Goal: Task Accomplishment & Management: Use online tool/utility

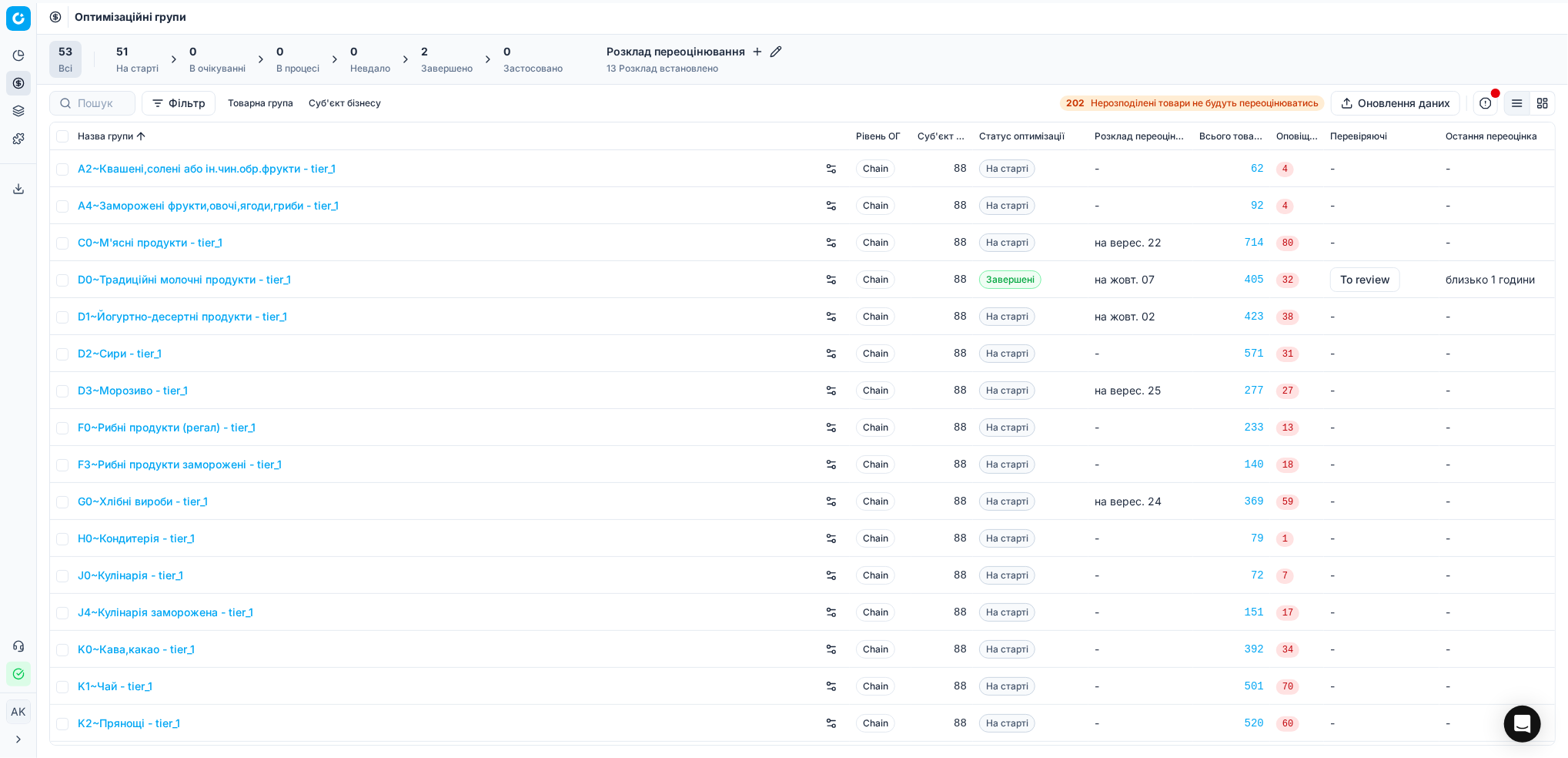
click at [440, 71] on div "Завершено" at bounding box center [447, 68] width 52 height 12
click at [89, 134] on link "Асортимент" at bounding box center [148, 139] width 180 height 22
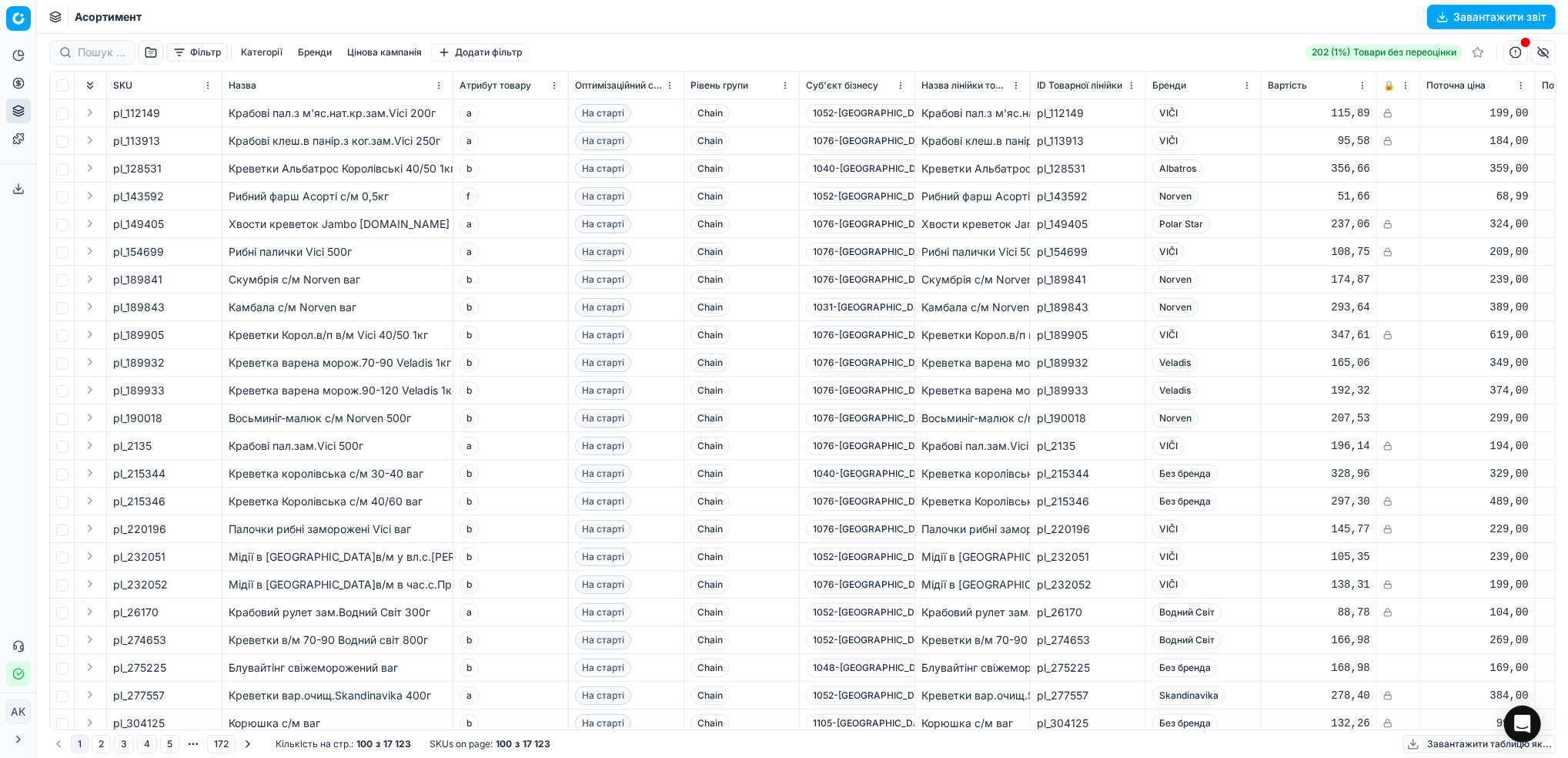
click at [204, 50] on button "Фільтр" at bounding box center [197, 53] width 62 height 19
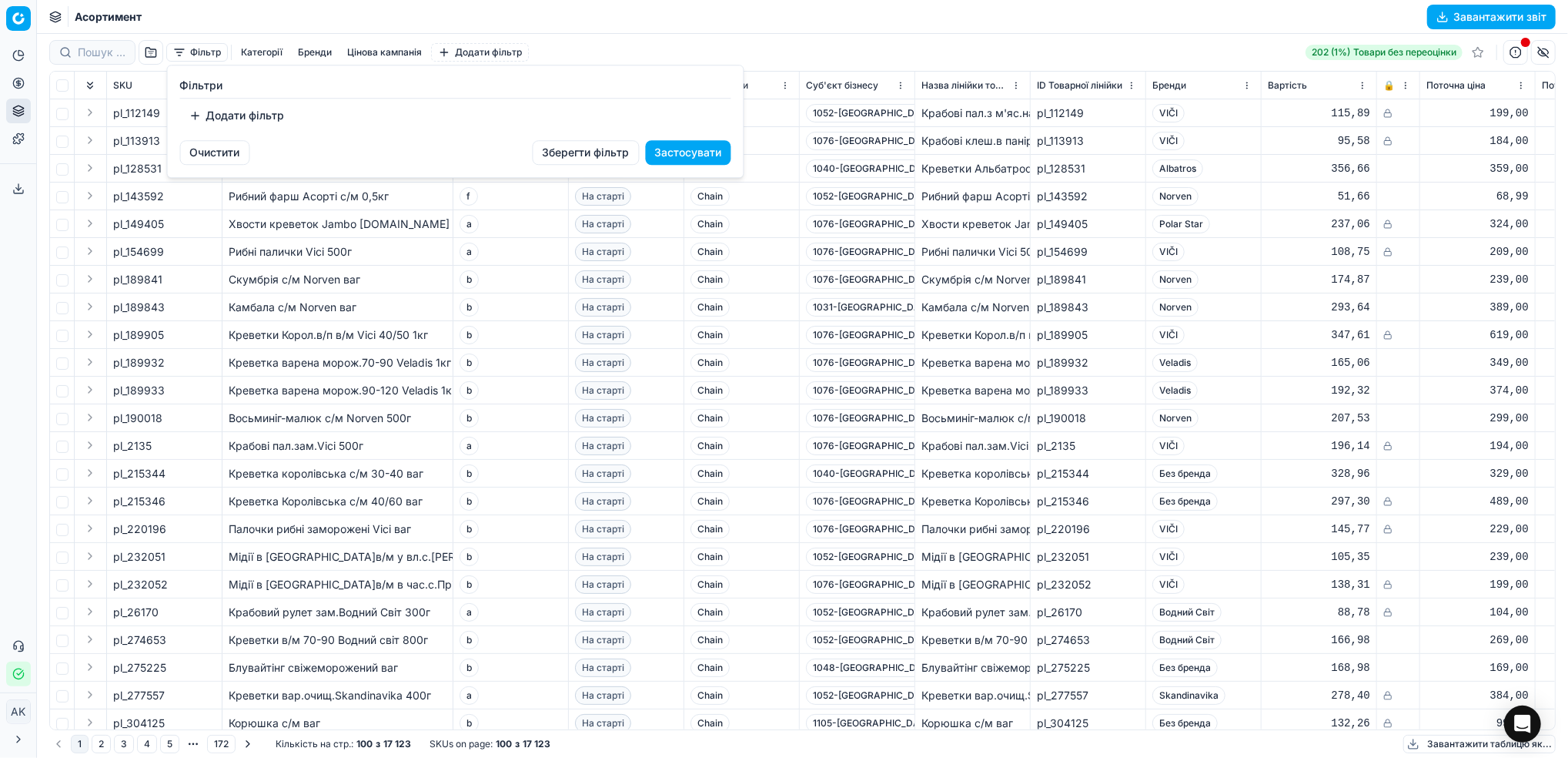
click at [243, 116] on button "Додати фільтр" at bounding box center [237, 116] width 114 height 24
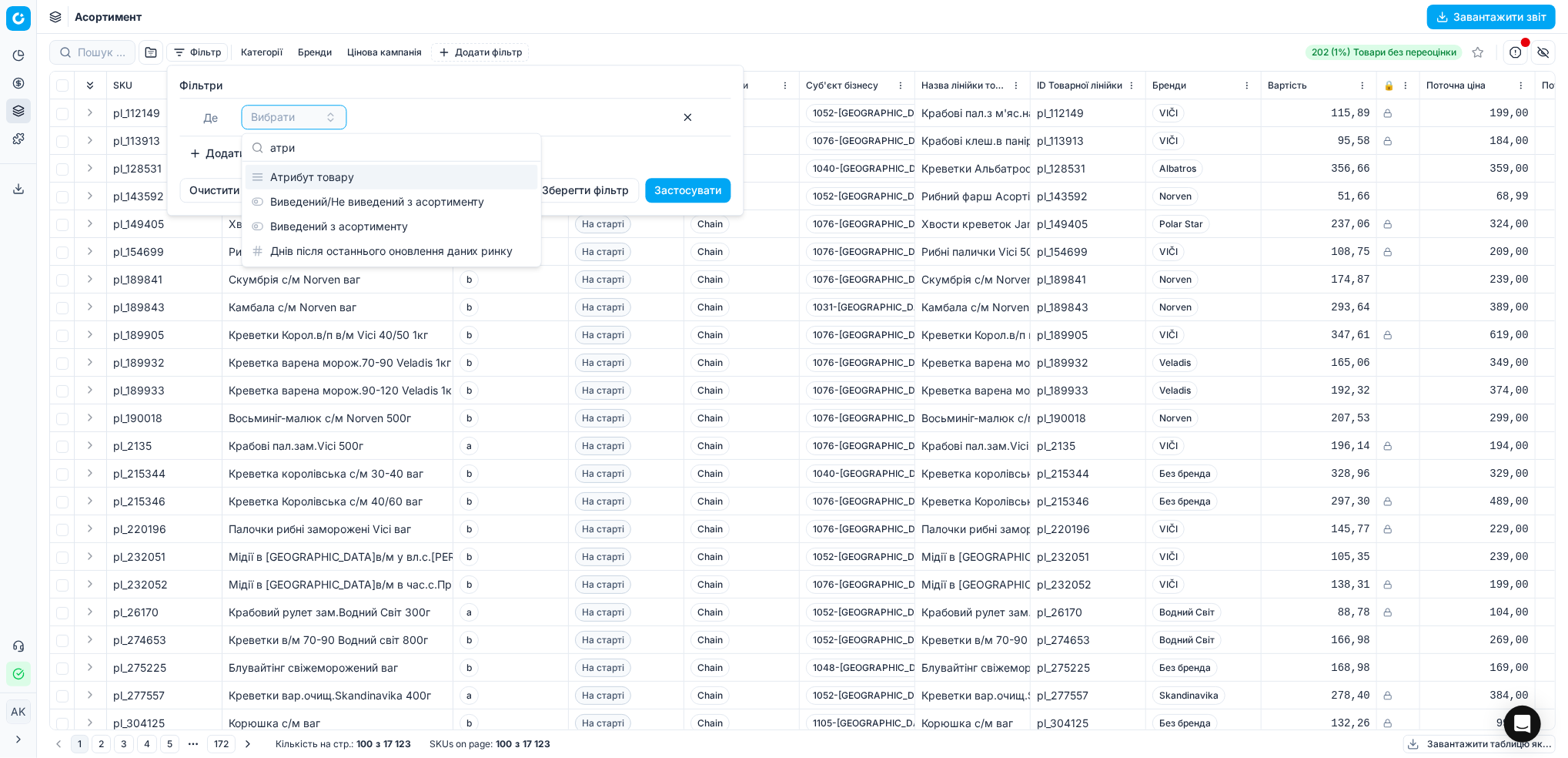
type input "атри"
click at [345, 182] on div "Атрибут товару" at bounding box center [391, 177] width 292 height 24
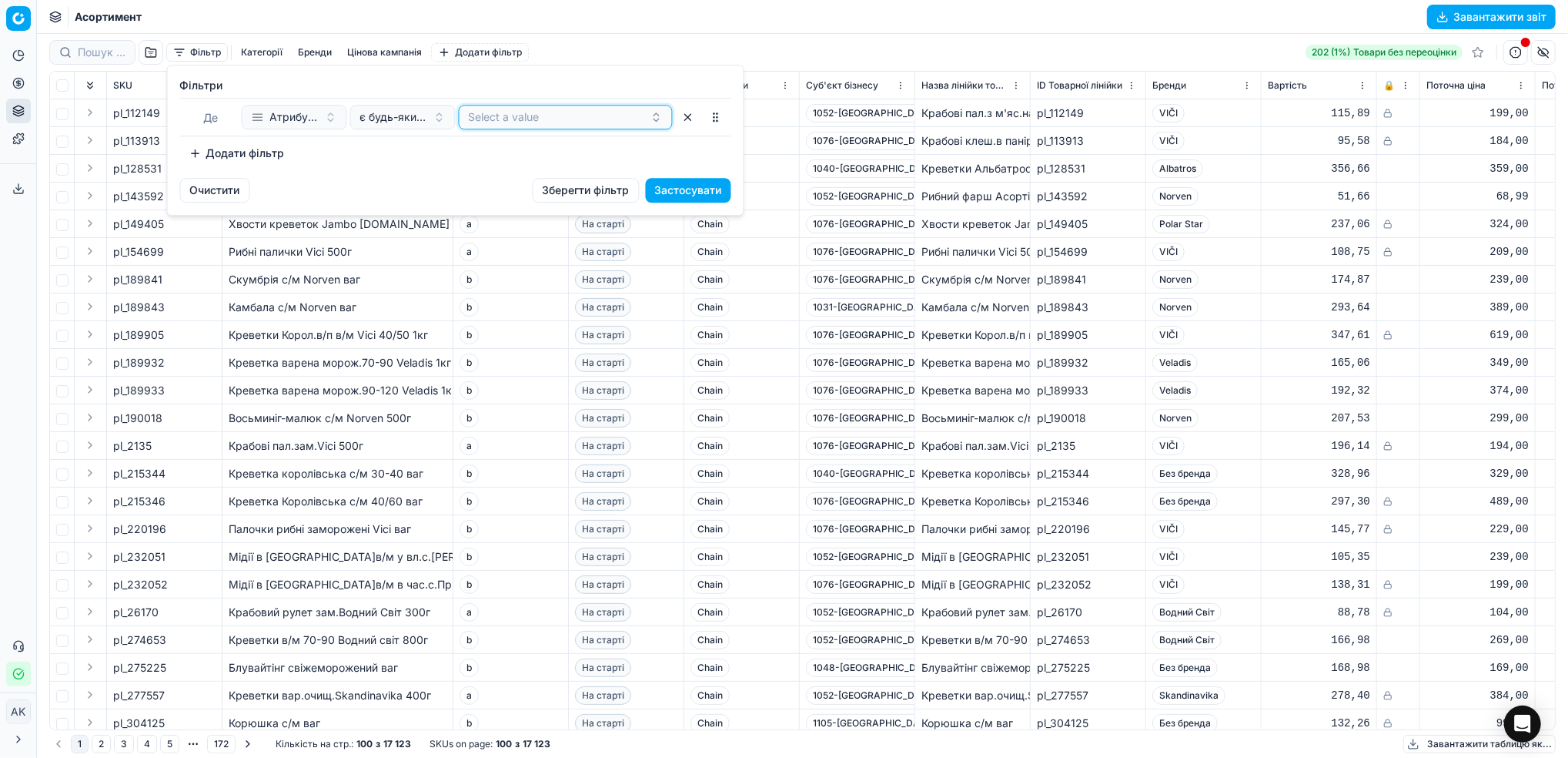
click at [512, 125] on button "Select a value" at bounding box center [566, 117] width 214 height 24
type input "h"
click at [519, 174] on div "h" at bounding box center [565, 177] width 208 height 24
click at [382, 181] on div "Очистити Зберегти фільтр Застосувати" at bounding box center [456, 196] width 575 height 37
click at [682, 187] on button "Застосувати" at bounding box center [688, 190] width 86 height 24
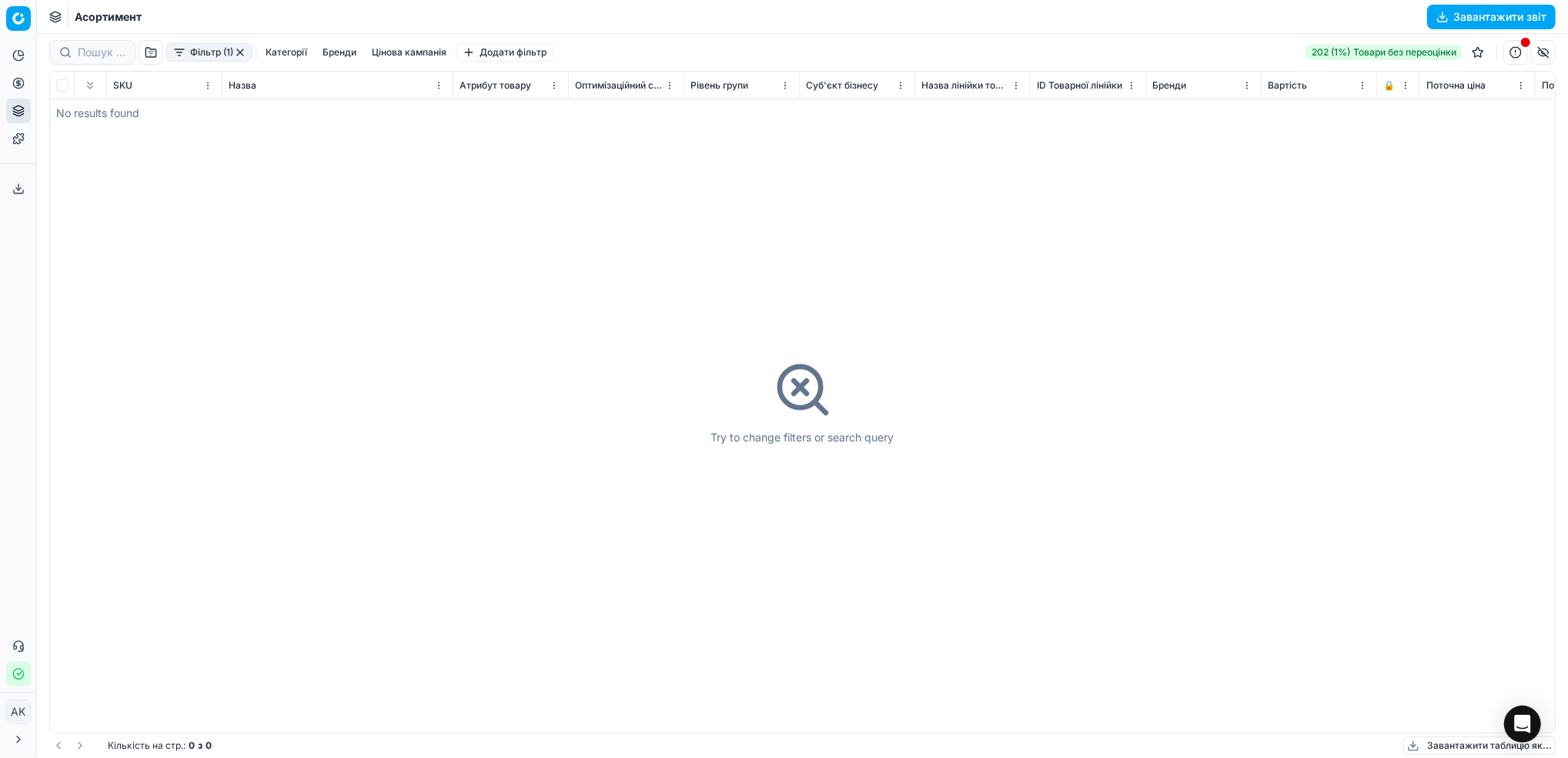
click at [802, 386] on icon at bounding box center [803, 390] width 62 height 62
click at [797, 389] on icon at bounding box center [800, 387] width 13 height 13
click at [240, 50] on button "button" at bounding box center [240, 52] width 12 height 12
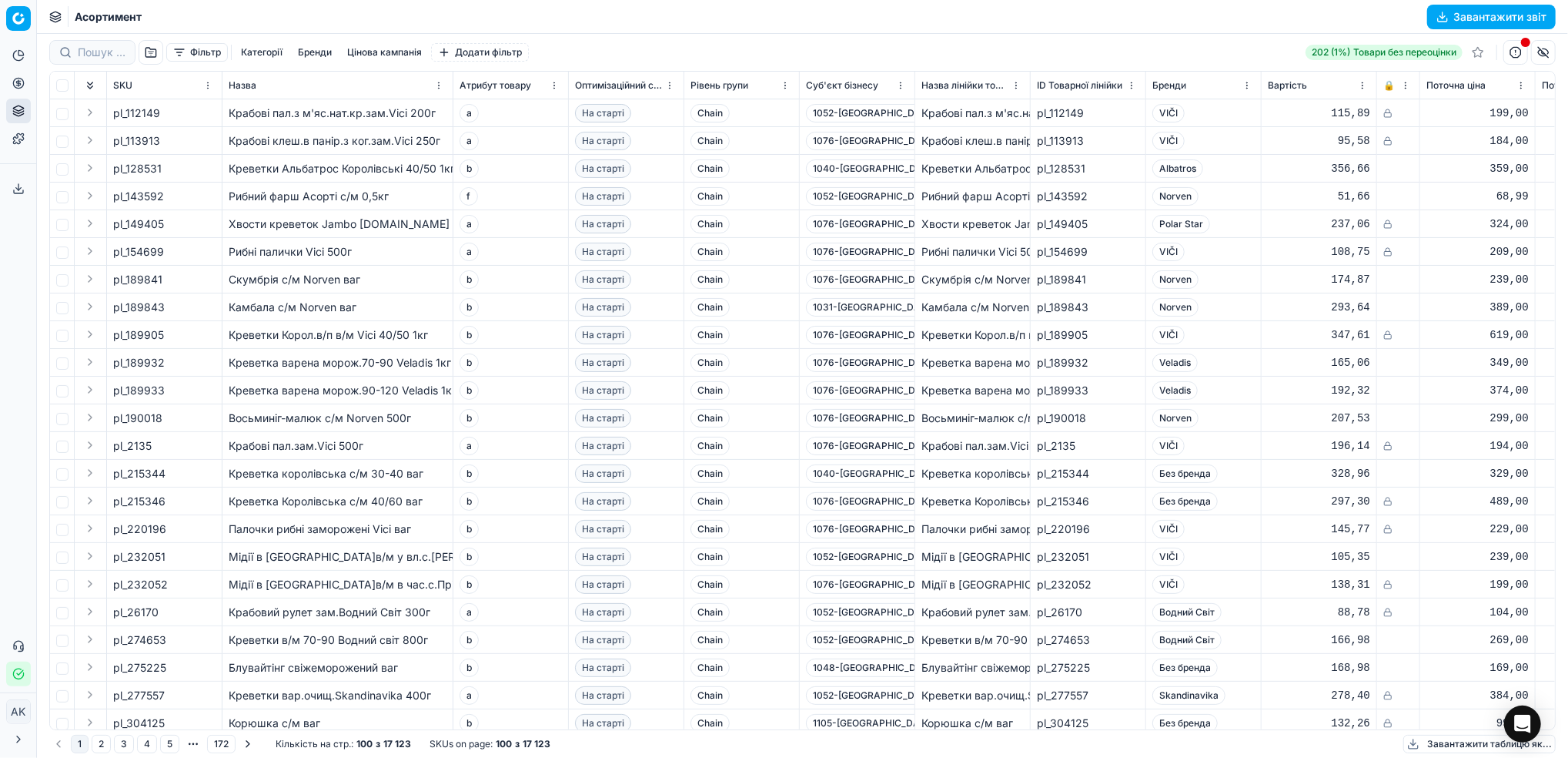
click at [193, 57] on button "Фільтр" at bounding box center [197, 53] width 62 height 19
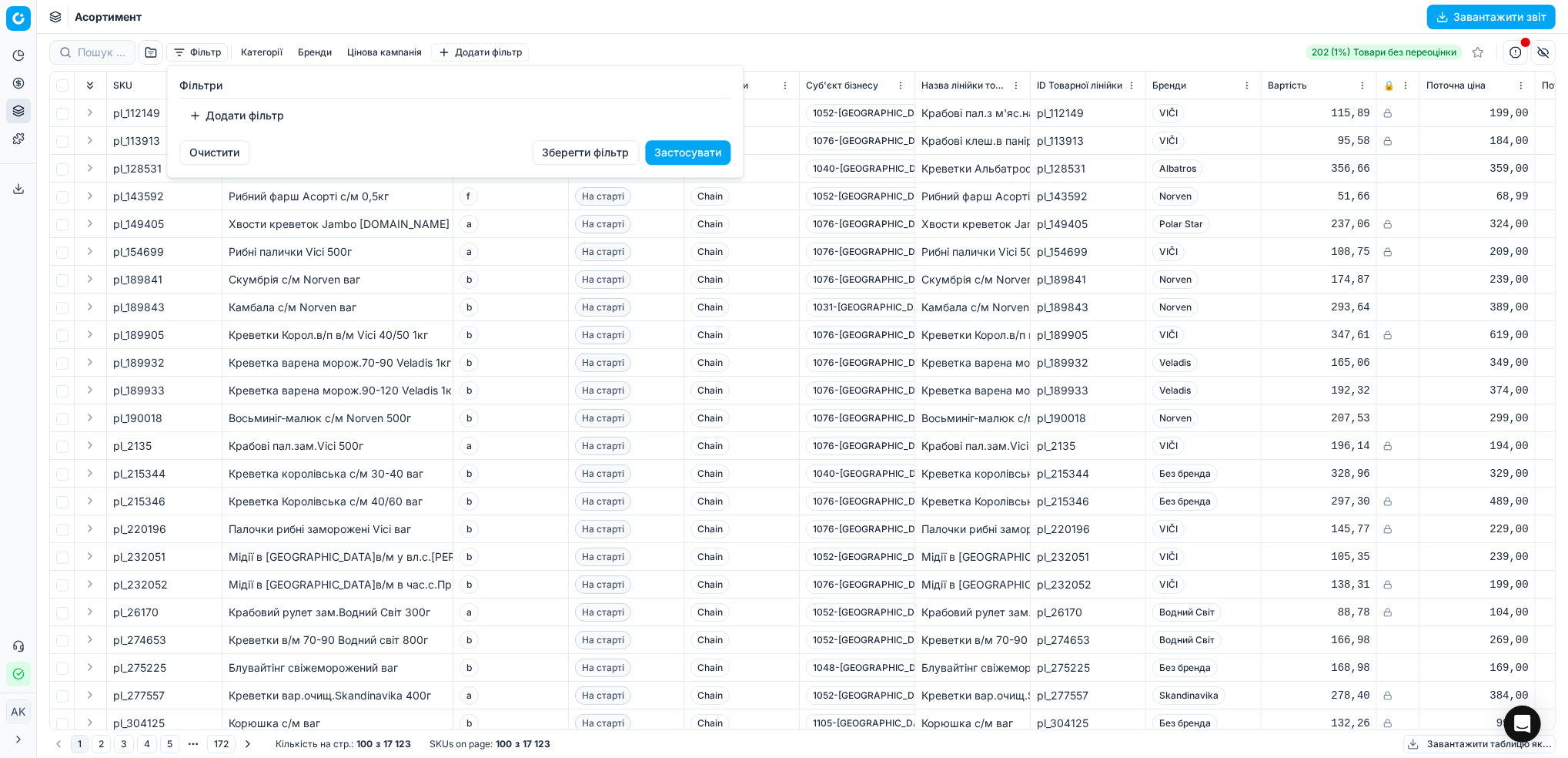
click at [452, 374] on html "Pricing platform Аналітика Цінова оптимізація Асортимент продукції Шаблони Серв…" at bounding box center [784, 379] width 1568 height 758
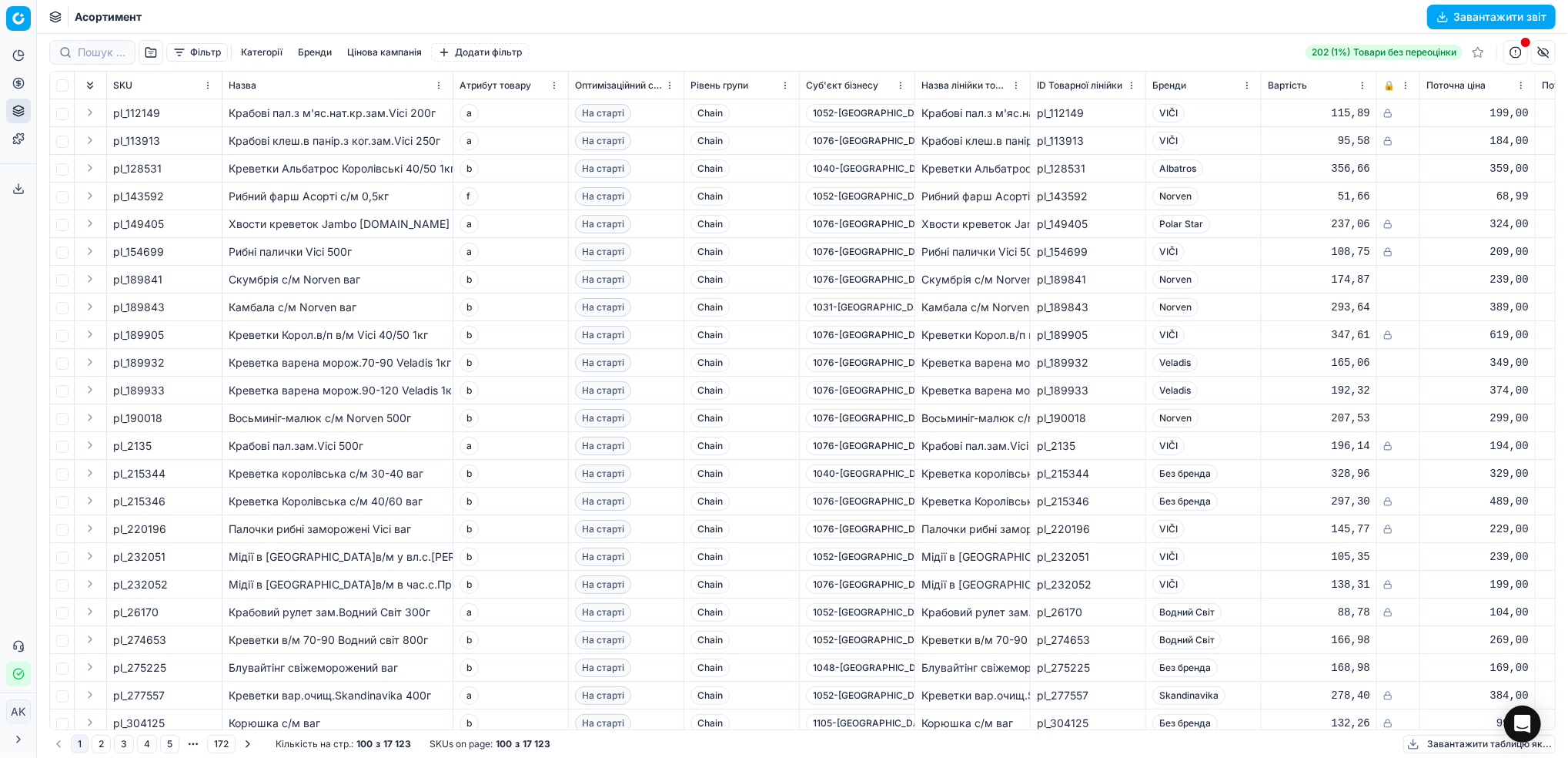
click at [558, 83] on html "Pricing platform Аналітика Цінова оптимізація Асортимент продукції Шаблони Серв…" at bounding box center [784, 379] width 1568 height 758
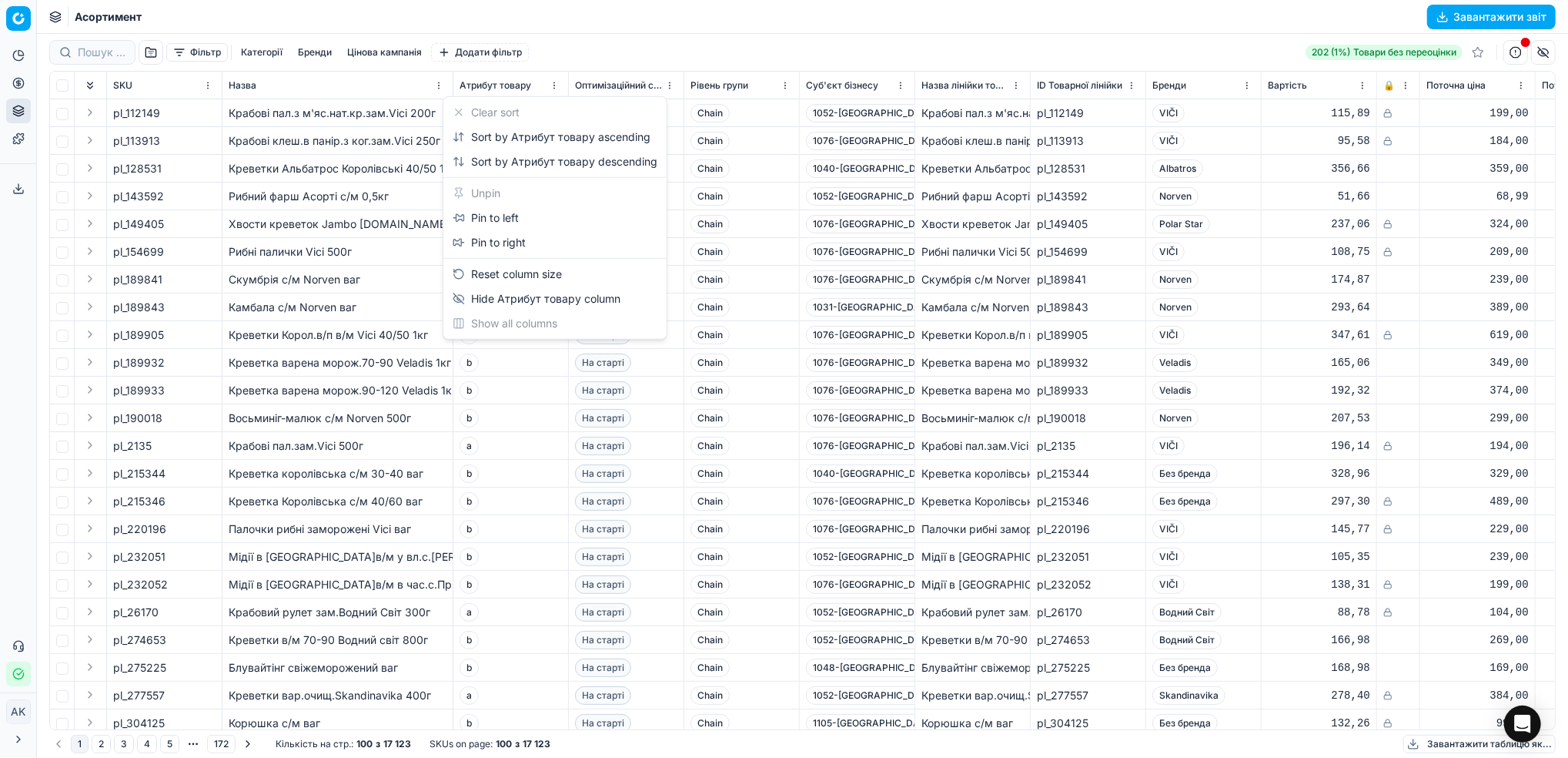
click at [395, 402] on html "Pricing platform Аналітика Цінова оптимізація Асортимент продукції Шаблони Серв…" at bounding box center [784, 379] width 1568 height 758
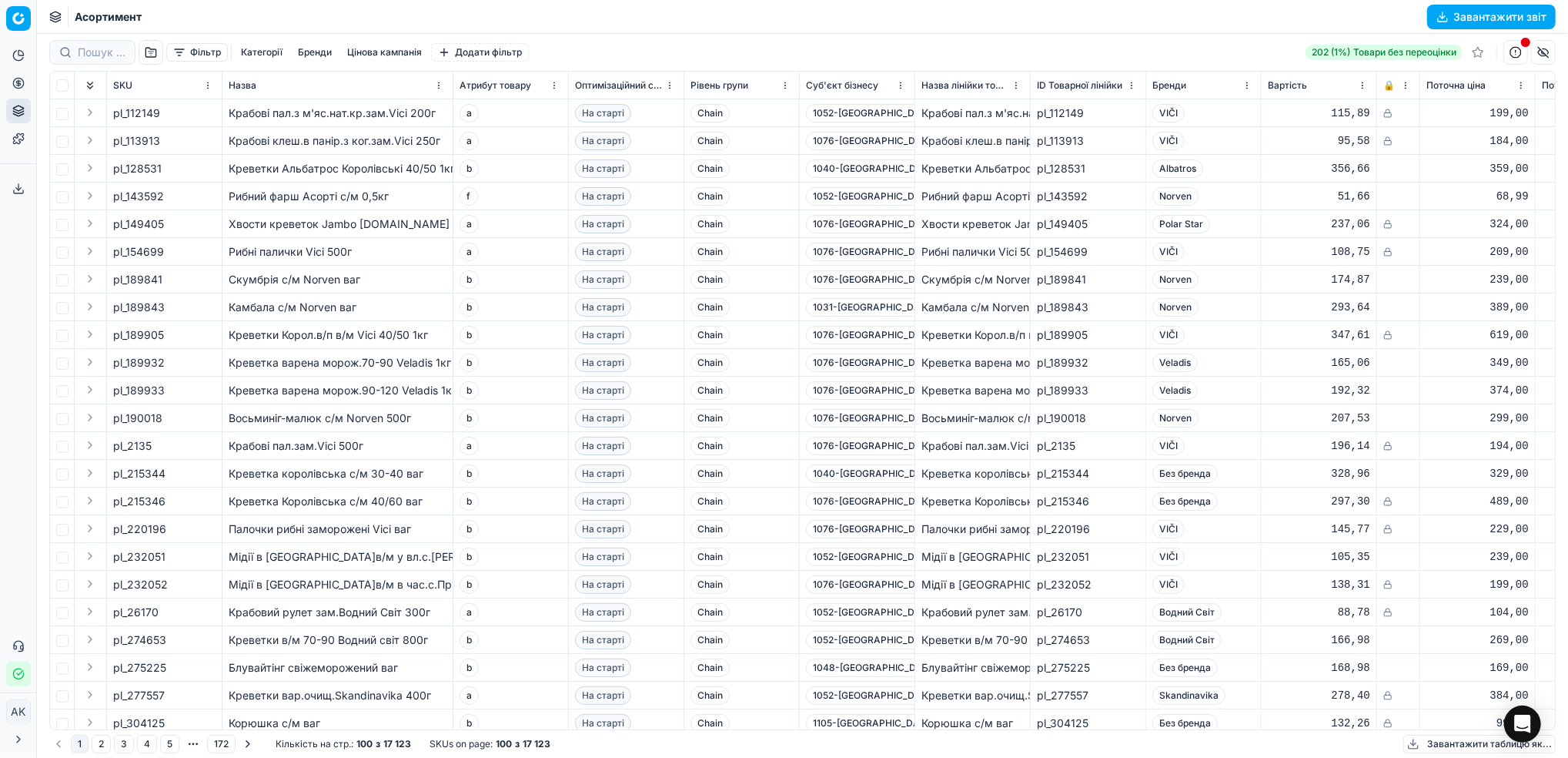
click at [194, 54] on button "Фільтр" at bounding box center [197, 53] width 62 height 19
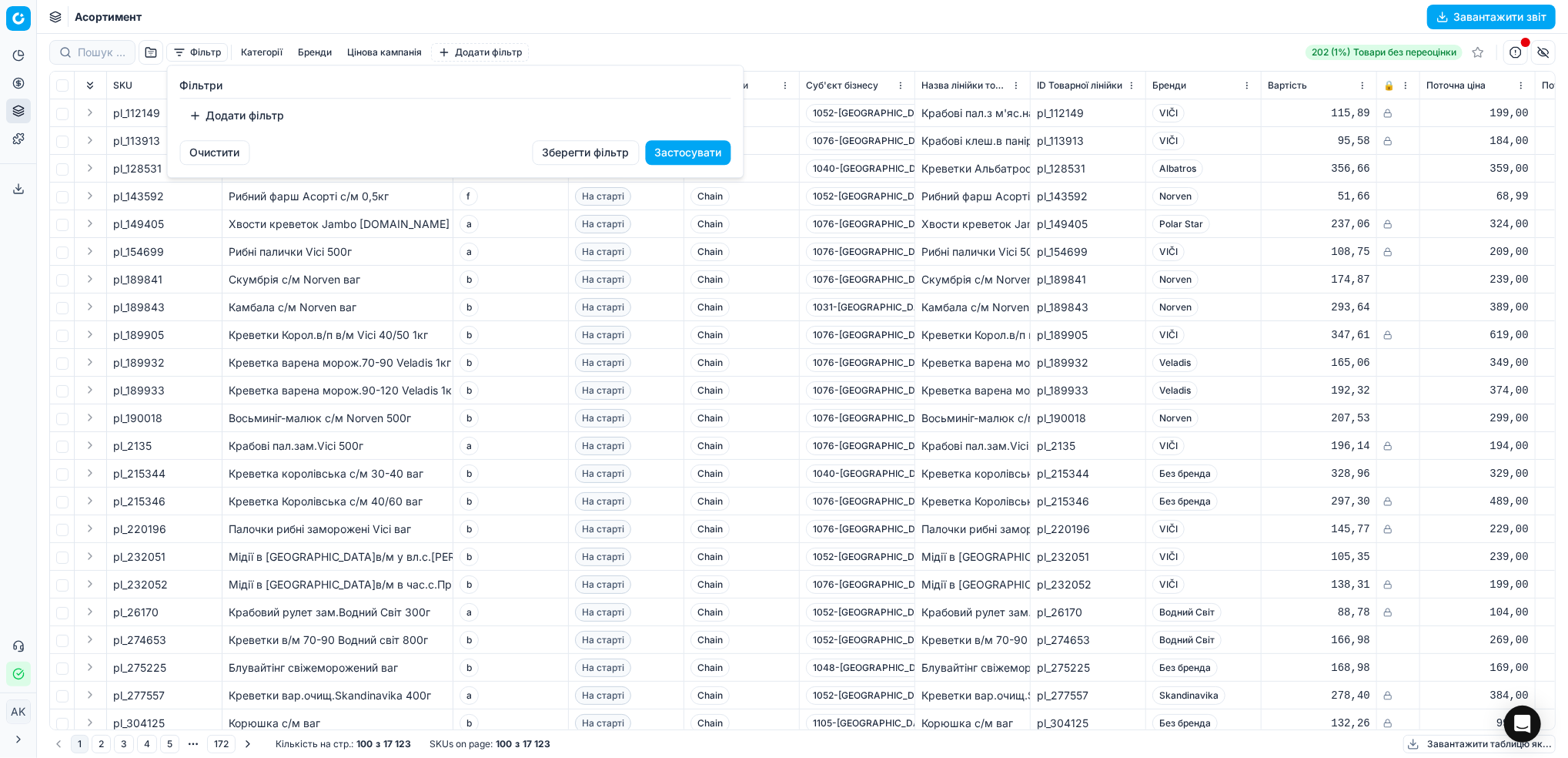
click at [248, 121] on button "Додати фільтр" at bounding box center [237, 116] width 114 height 24
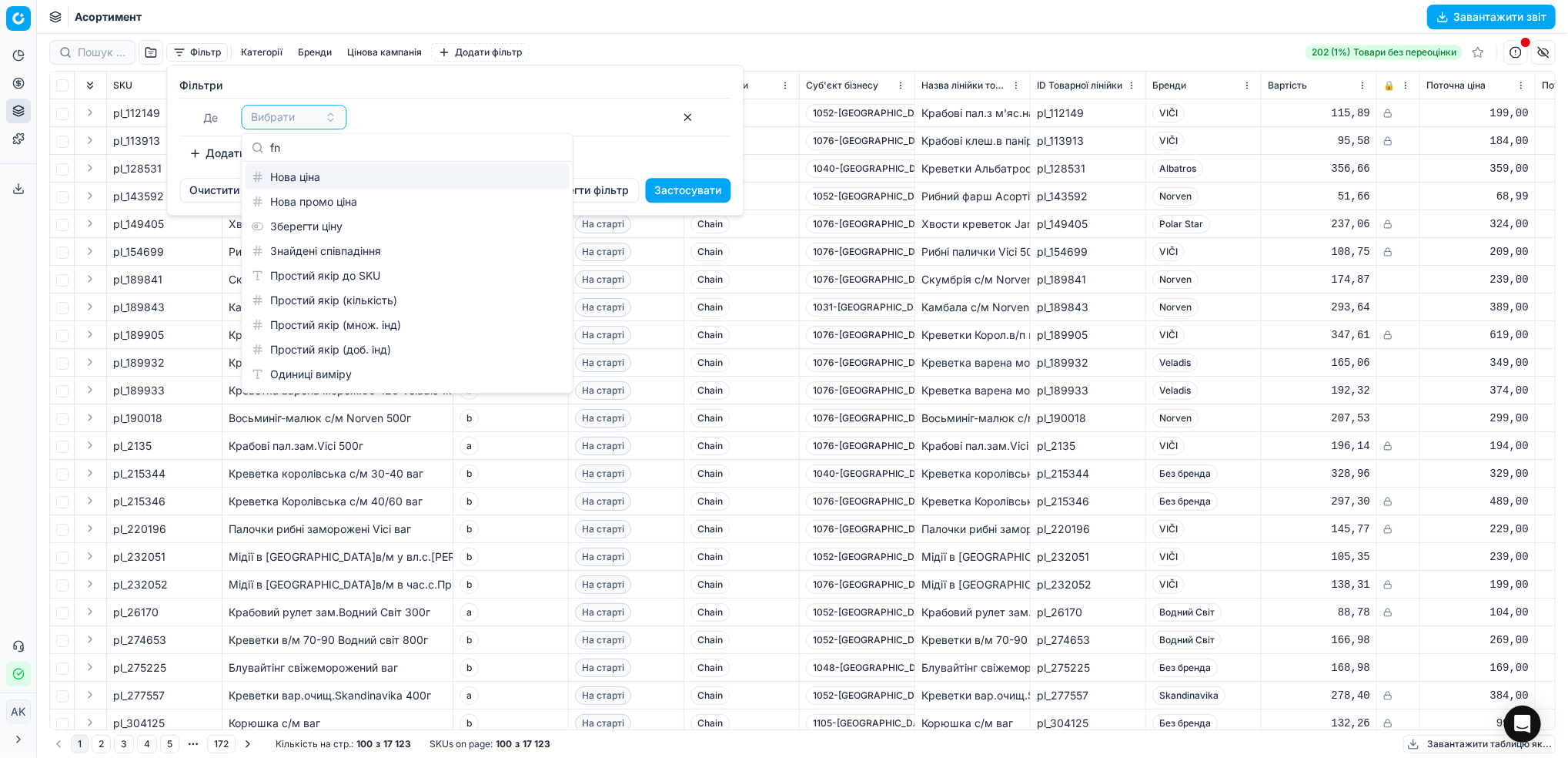
type input "f"
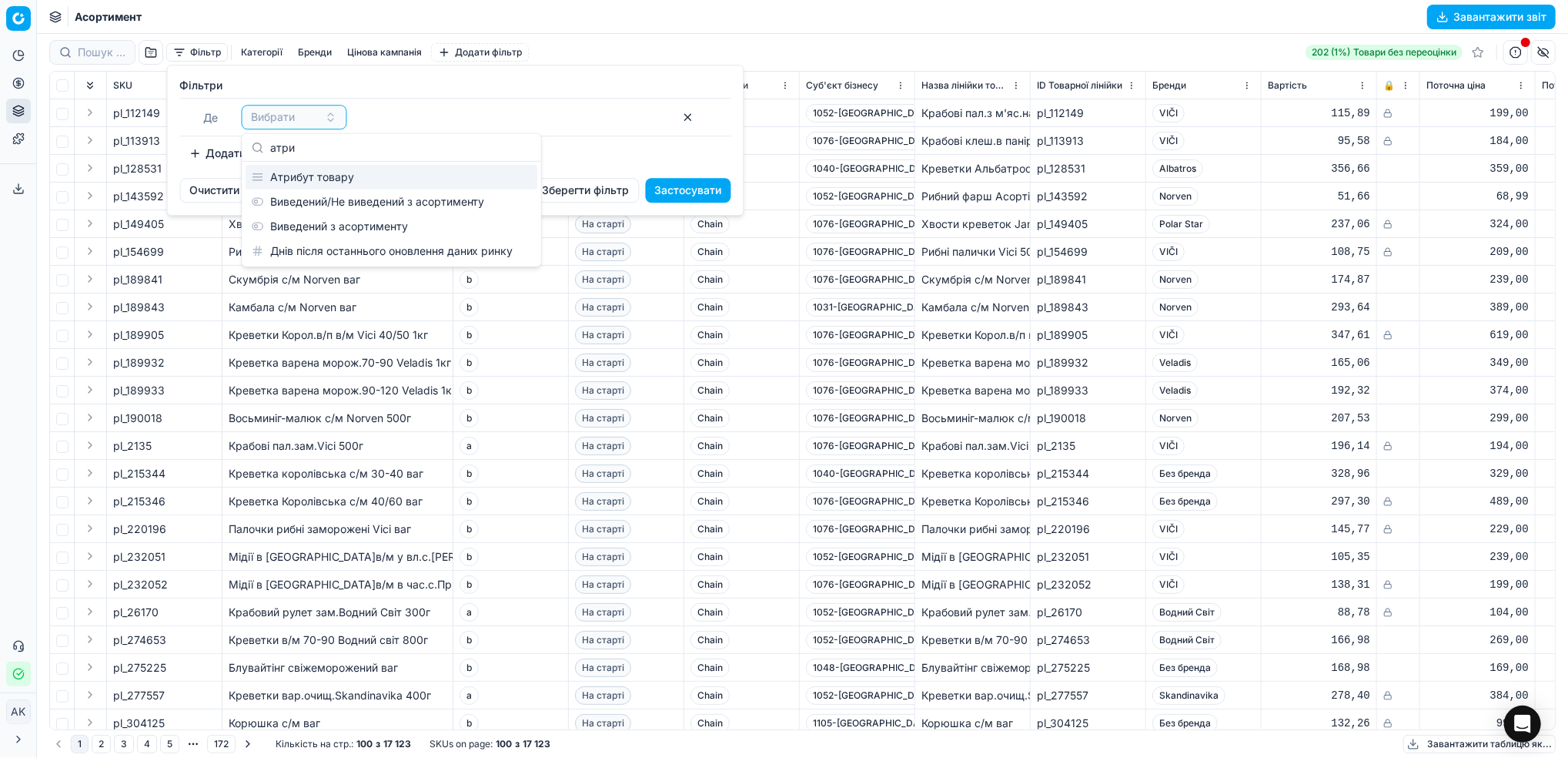
type input "атри"
click at [326, 176] on div "Атрибут товару" at bounding box center [391, 177] width 292 height 24
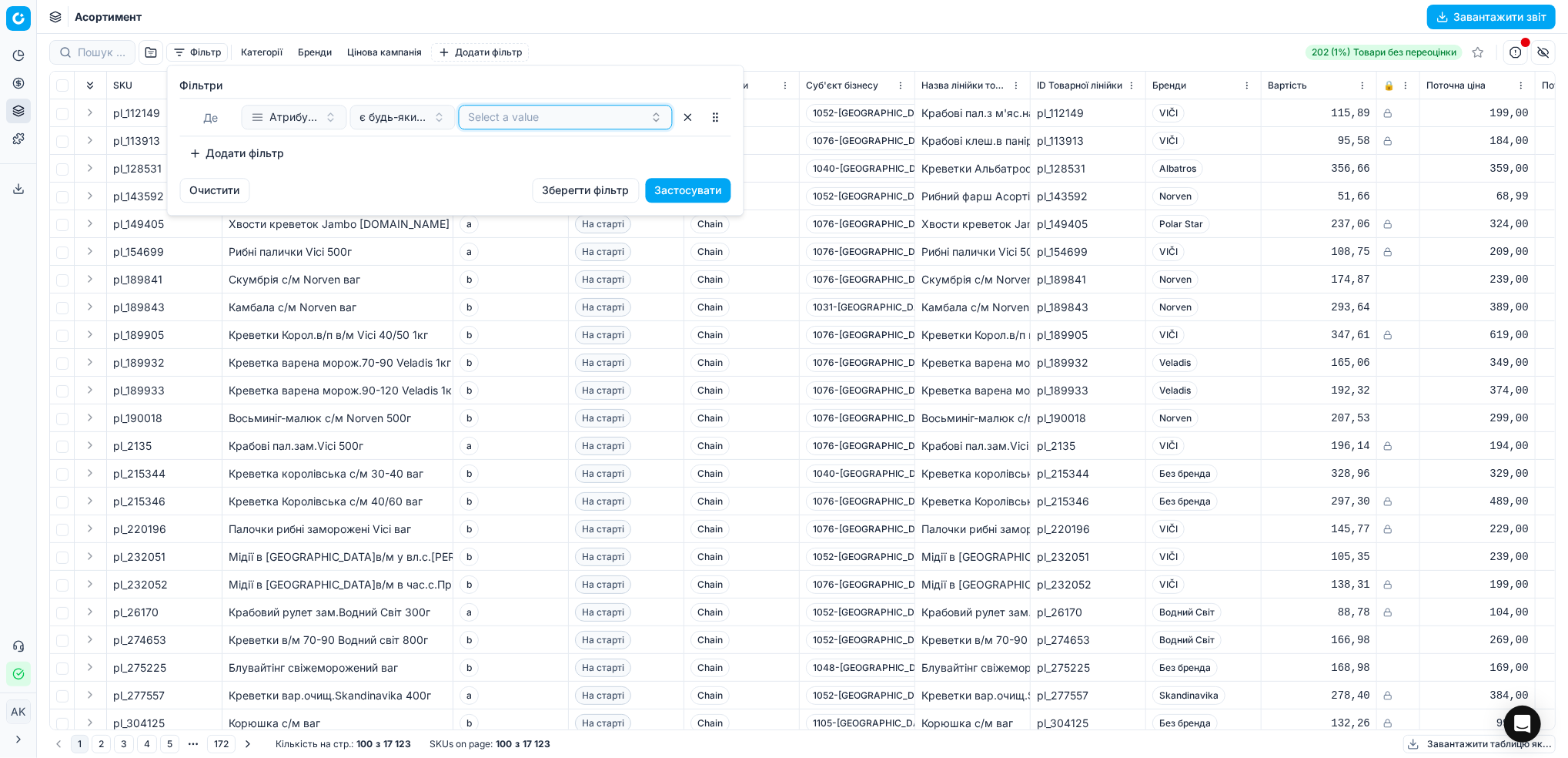
click at [505, 115] on button "Select a value" at bounding box center [566, 117] width 214 height 24
type input "ф"
type input "a"
click at [486, 186] on div "a" at bounding box center [565, 177] width 208 height 24
click at [389, 164] on div "Додати фільтр" at bounding box center [456, 153] width 551 height 24
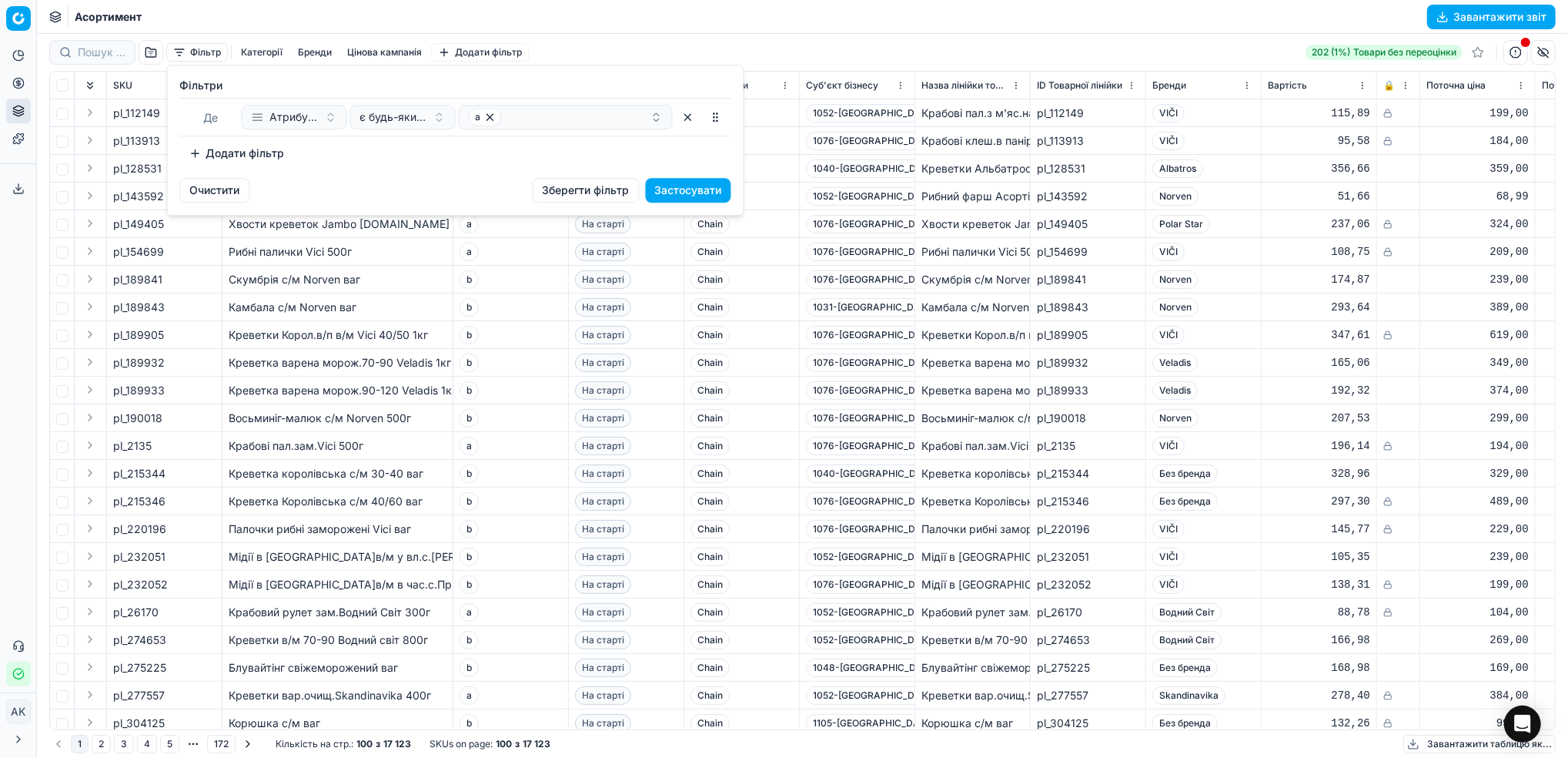
click at [683, 188] on button "Застосувати" at bounding box center [688, 190] width 86 height 24
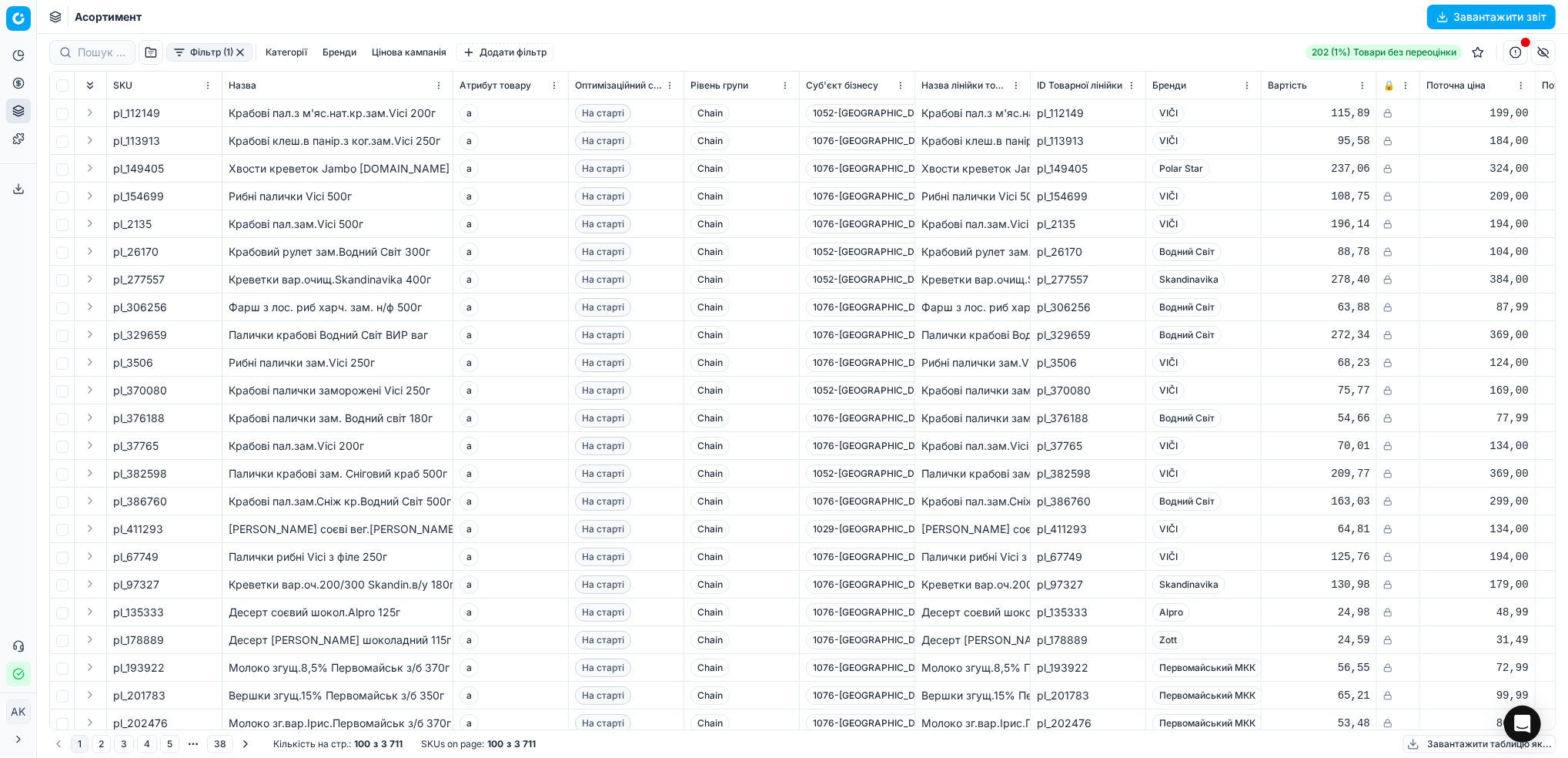
click at [223, 51] on button "Фільтр (1)" at bounding box center [210, 53] width 86 height 19
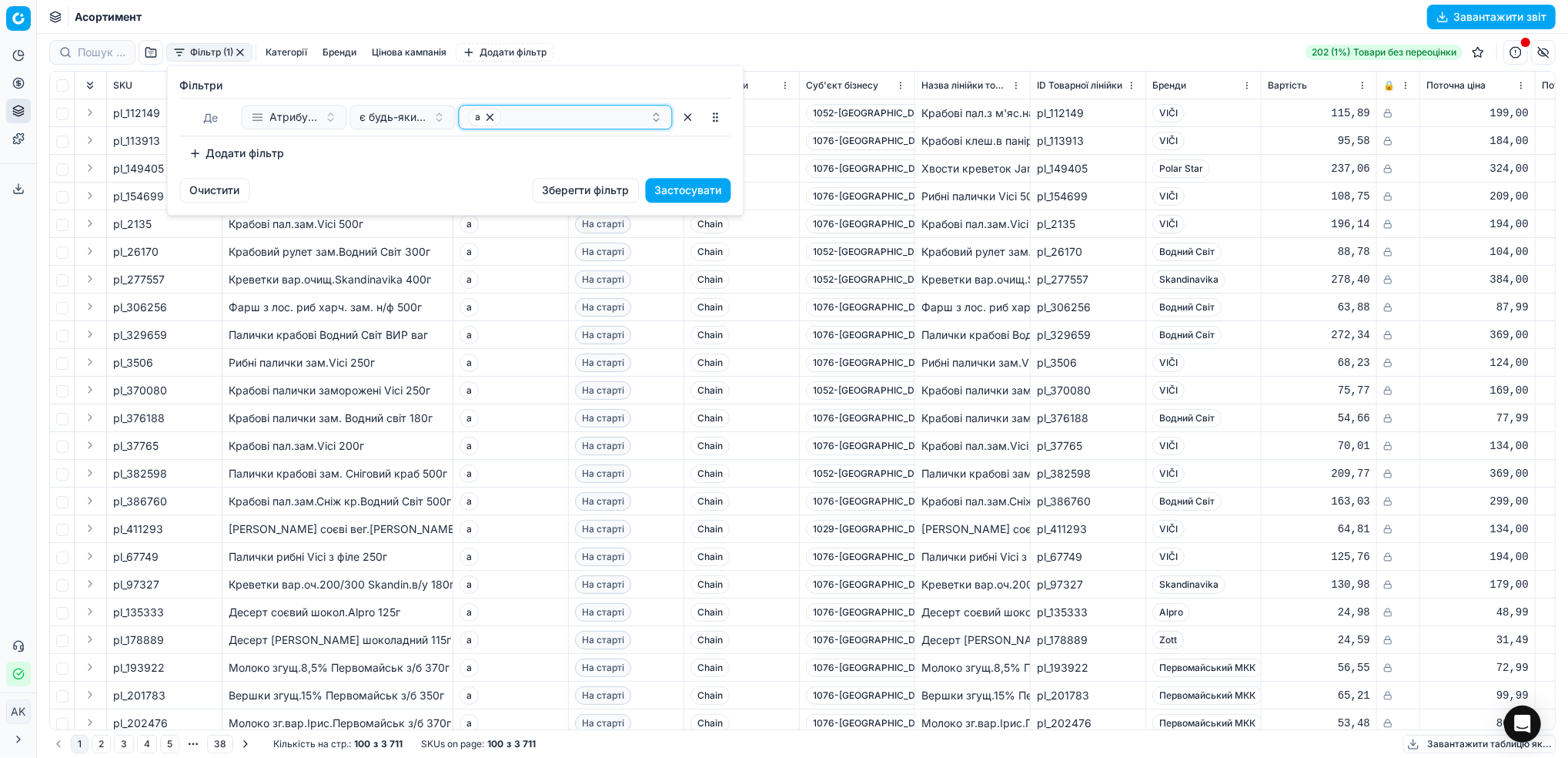
click at [511, 122] on div "a" at bounding box center [559, 118] width 181 height 19
click at [493, 119] on icon "button" at bounding box center [490, 117] width 7 height 7
click at [497, 121] on button "Select a value" at bounding box center [566, 117] width 214 height 24
click at [493, 111] on button "Select a value" at bounding box center [566, 117] width 214 height 24
type input "h"
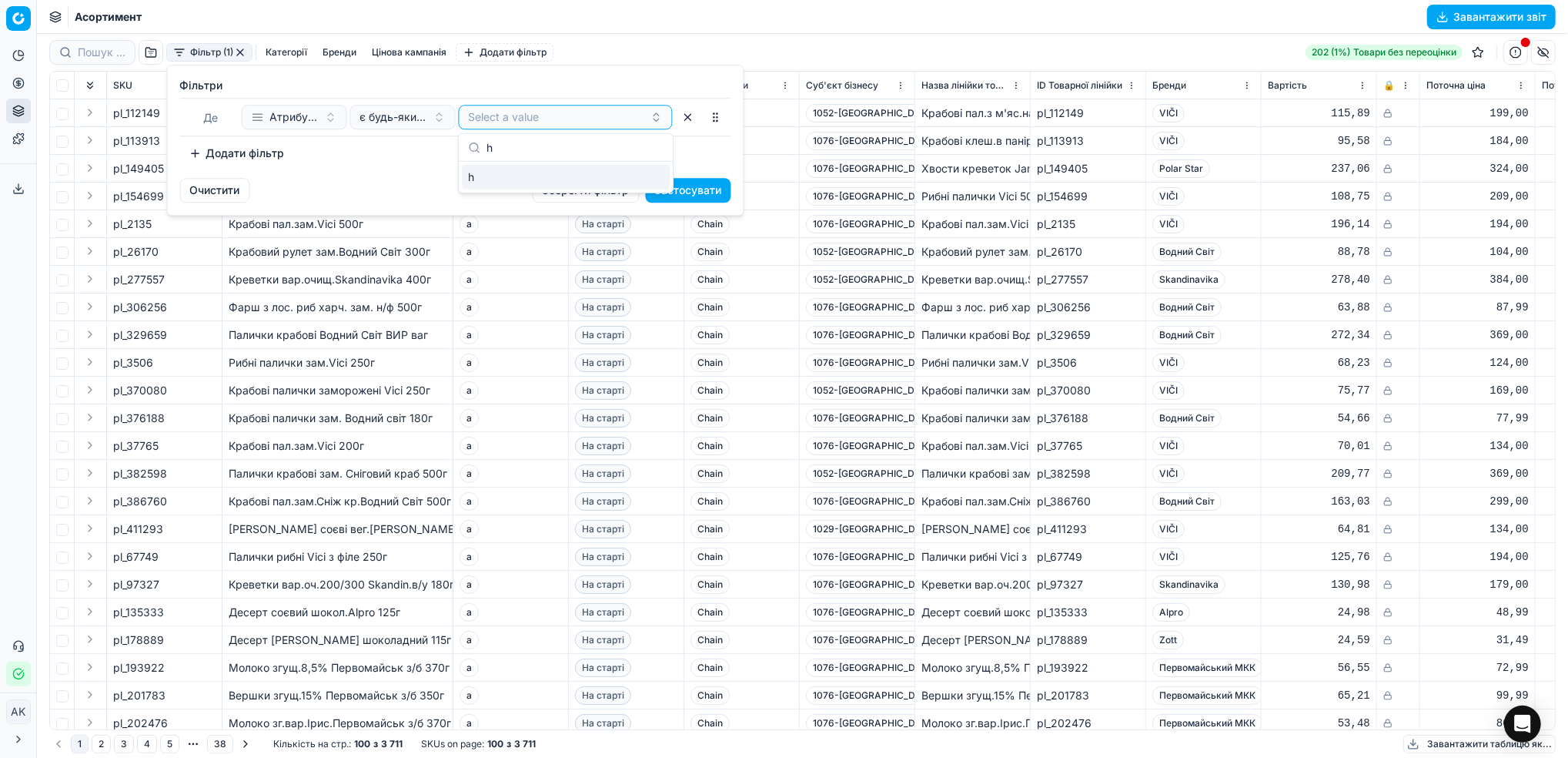
click at [483, 177] on div "h" at bounding box center [565, 177] width 208 height 24
click at [377, 179] on div "Очистити Зберегти фільтр Застосувати" at bounding box center [456, 196] width 575 height 37
click at [697, 197] on button "Застосувати" at bounding box center [688, 190] width 86 height 24
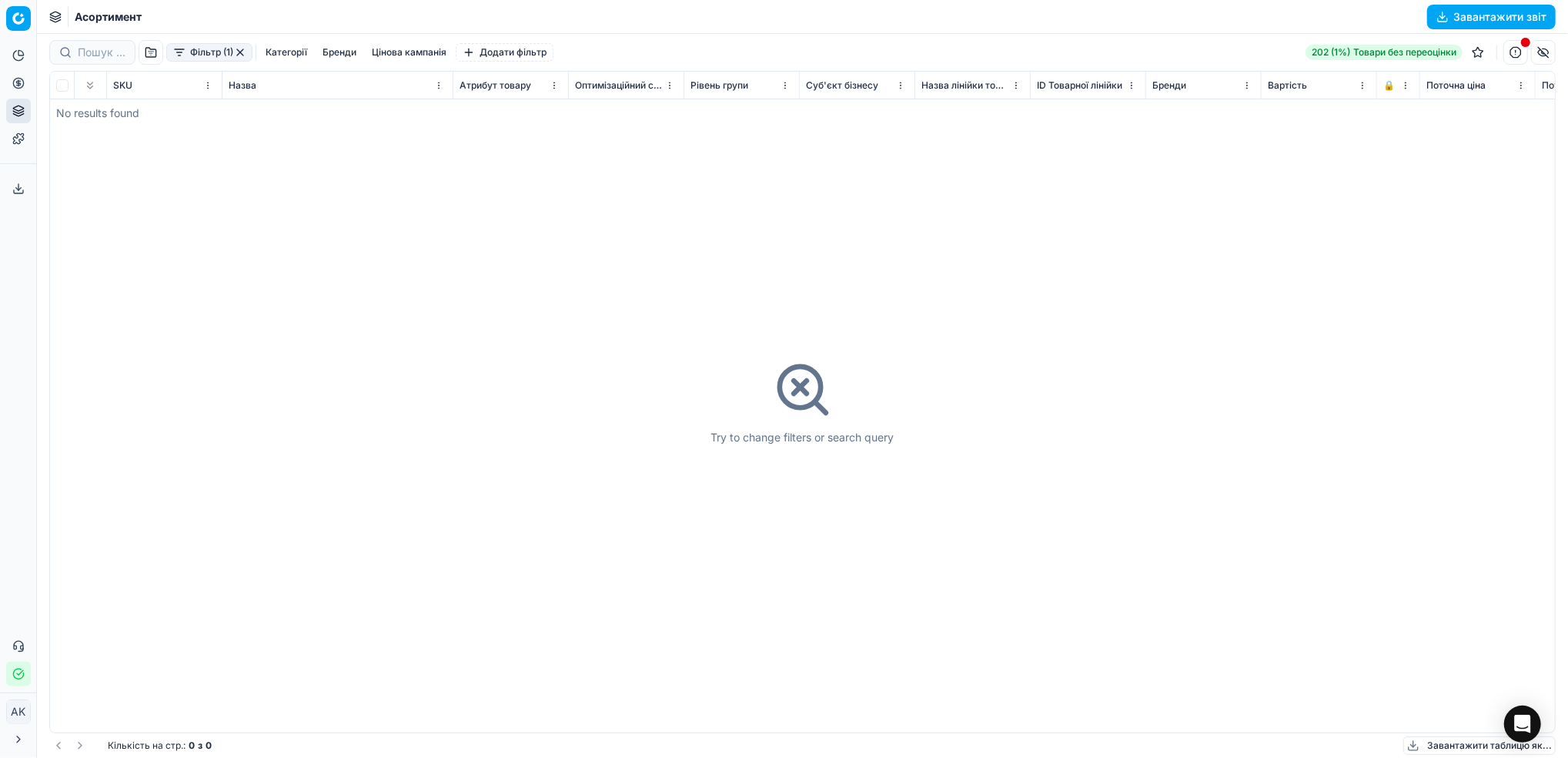
click at [244, 54] on button "button" at bounding box center [240, 52] width 12 height 12
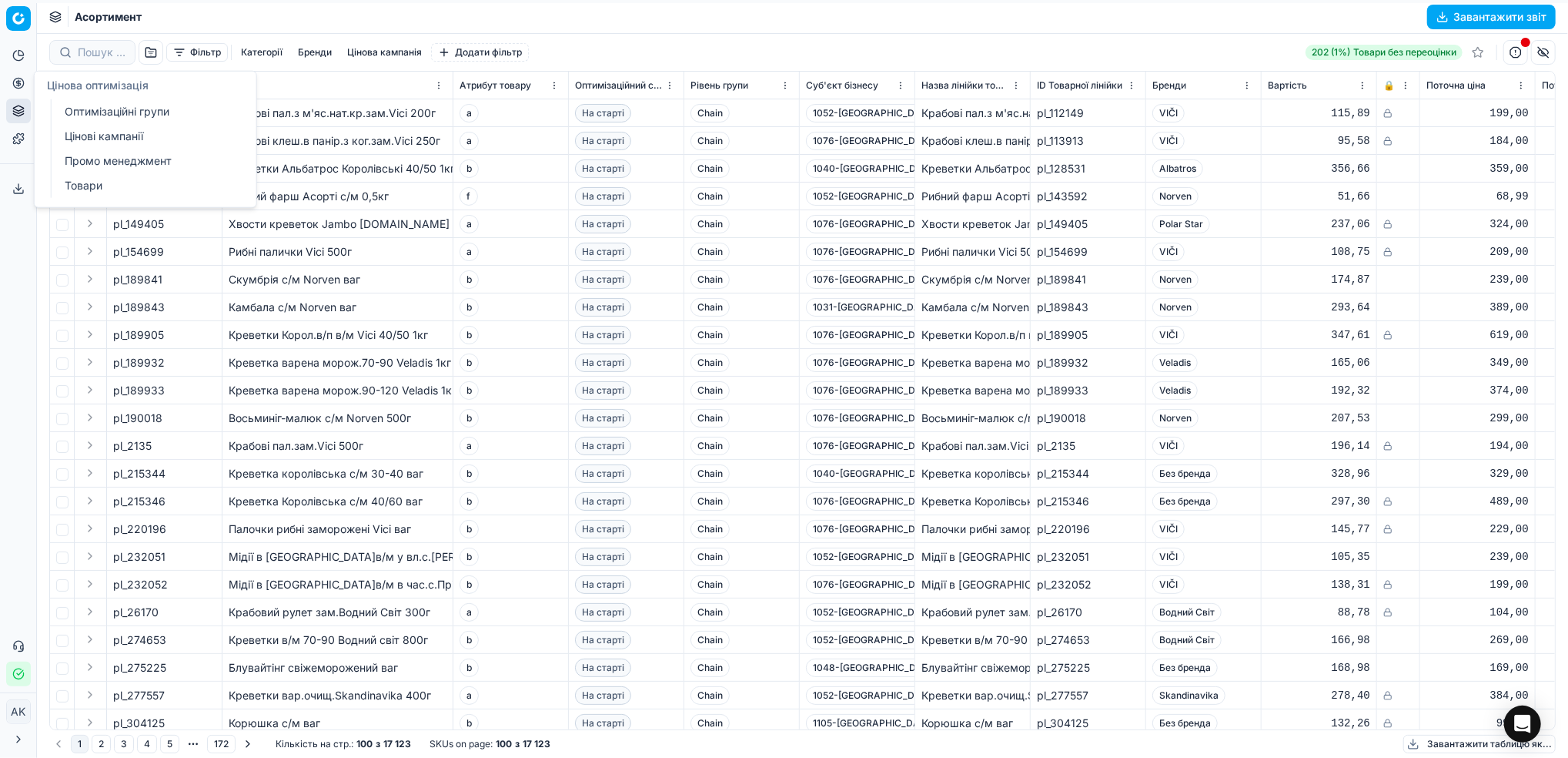
click at [80, 118] on link "Оптимізаційні групи" at bounding box center [148, 111] width 180 height 22
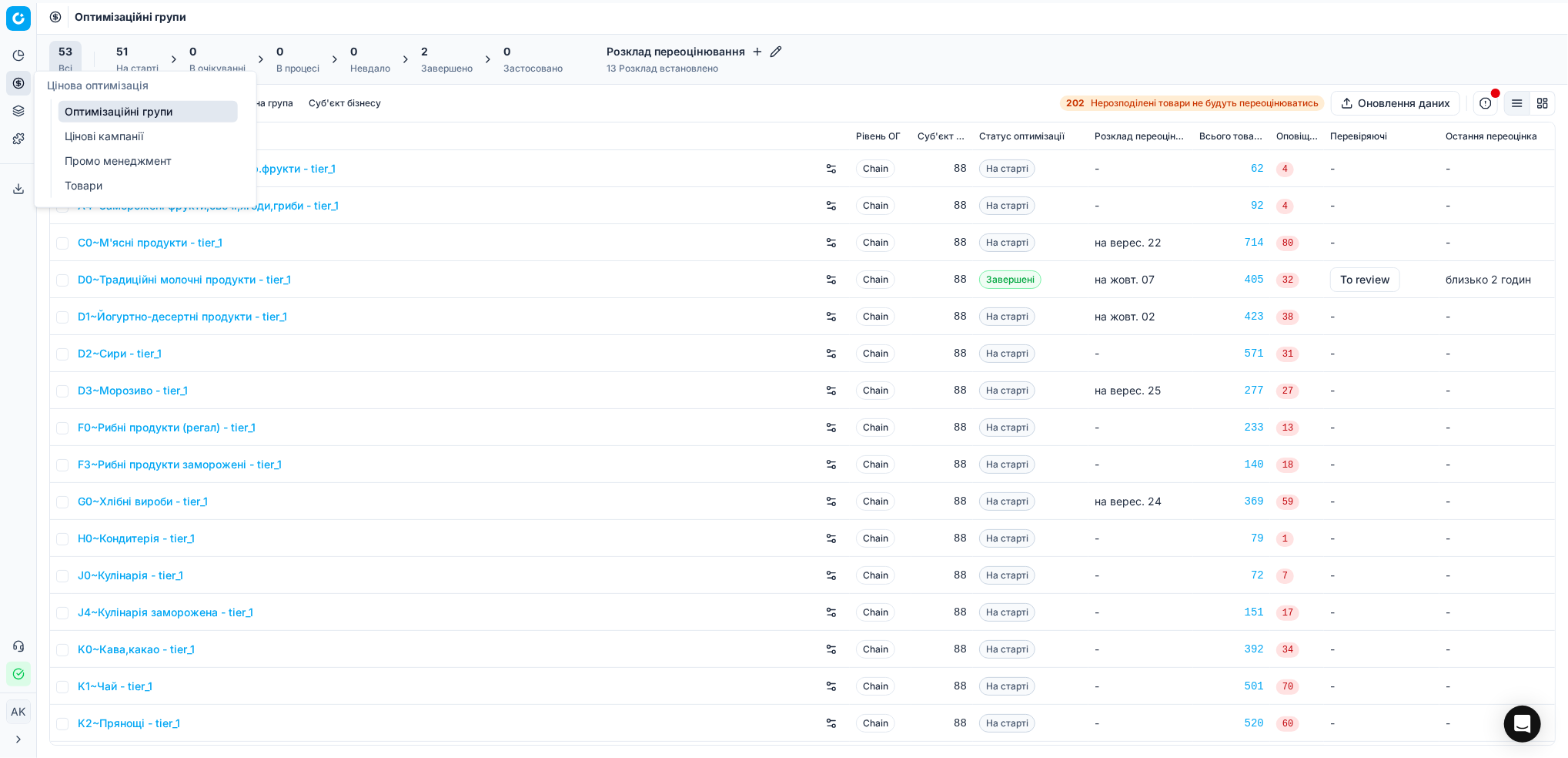
click at [95, 142] on link "Цінові кампанії" at bounding box center [148, 135] width 180 height 22
